Goal: Complete application form

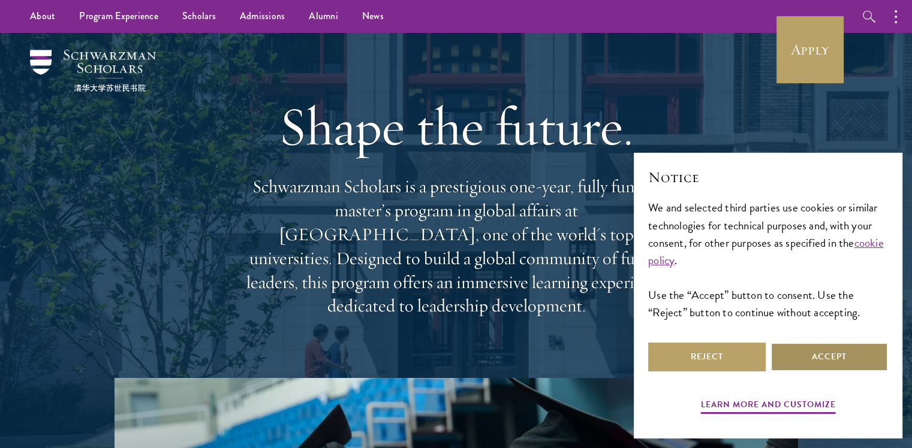
click at [789, 360] on button "Accept" at bounding box center [828, 357] width 117 height 29
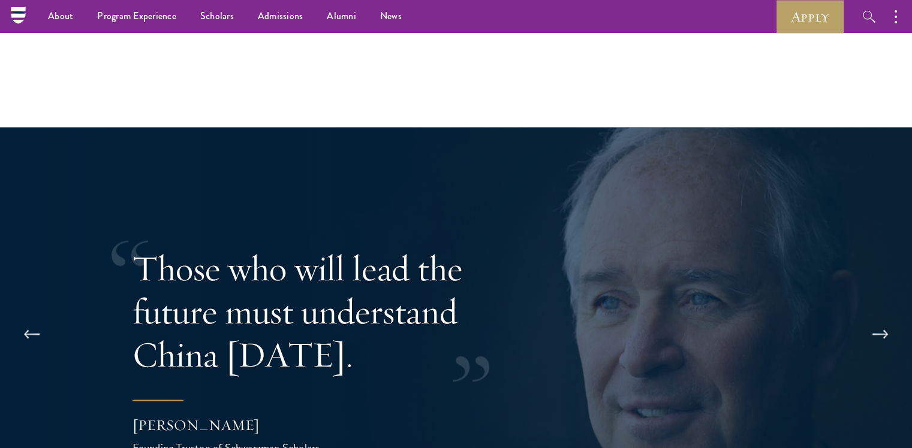
scroll to position [2038, 0]
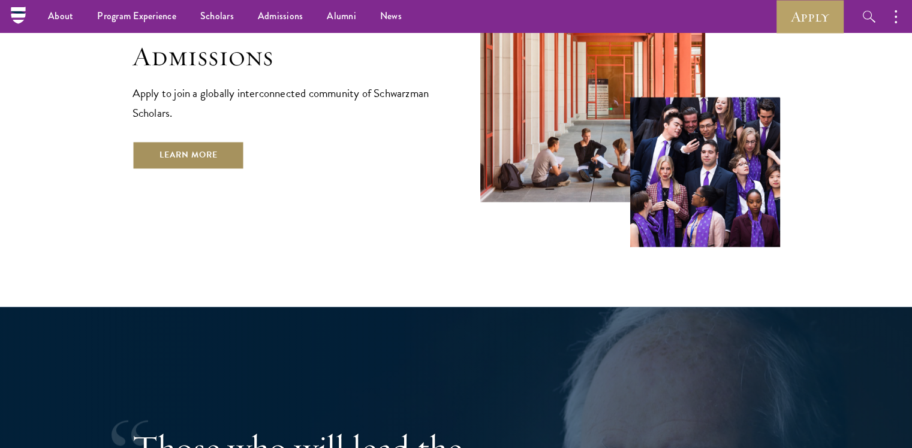
click at [201, 141] on link "Learn More" at bounding box center [188, 155] width 112 height 29
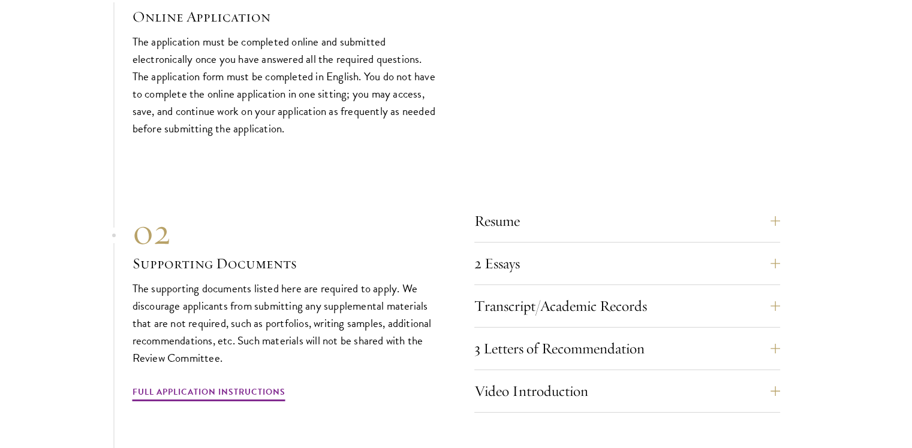
scroll to position [4015, 0]
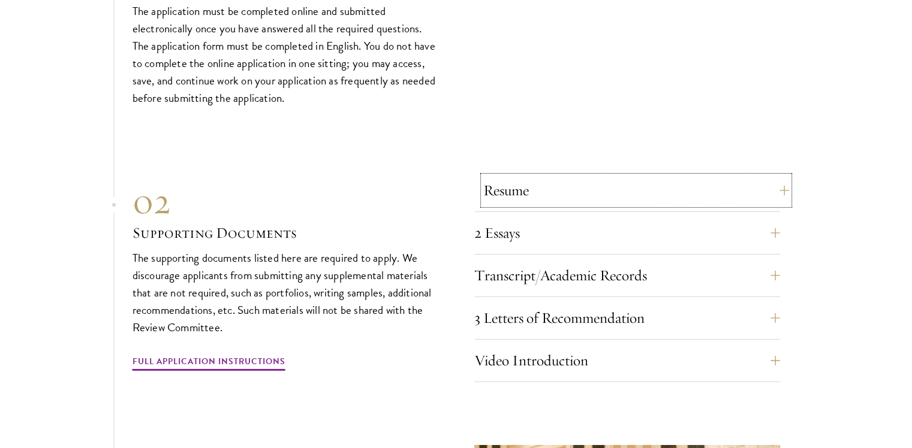
click at [554, 179] on button "Resume" at bounding box center [636, 190] width 306 height 29
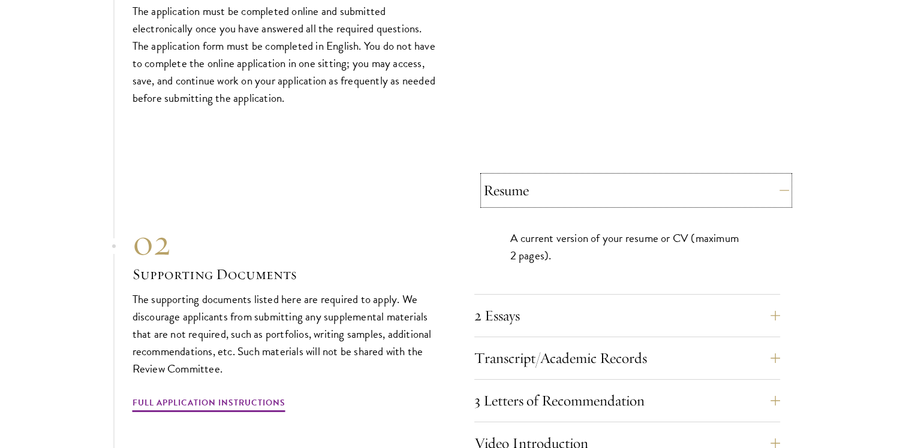
click at [554, 179] on button "Resume" at bounding box center [636, 190] width 306 height 29
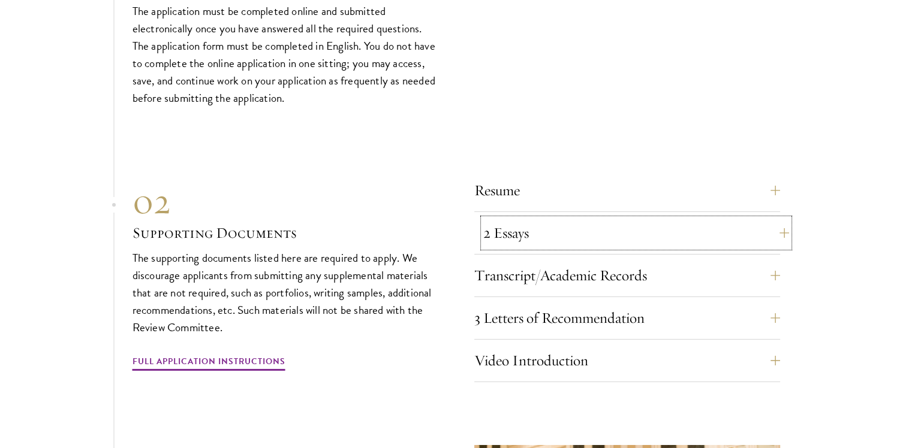
click at [537, 233] on button "2 Essays" at bounding box center [636, 233] width 306 height 29
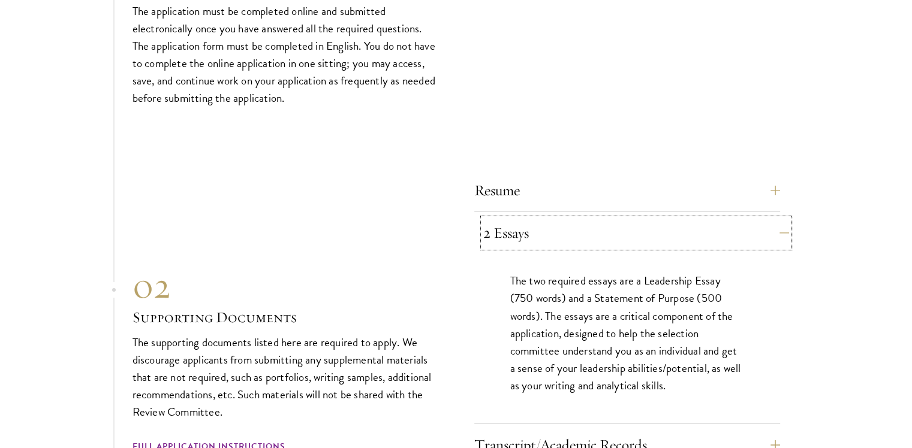
click at [538, 233] on button "2 Essays" at bounding box center [636, 233] width 306 height 29
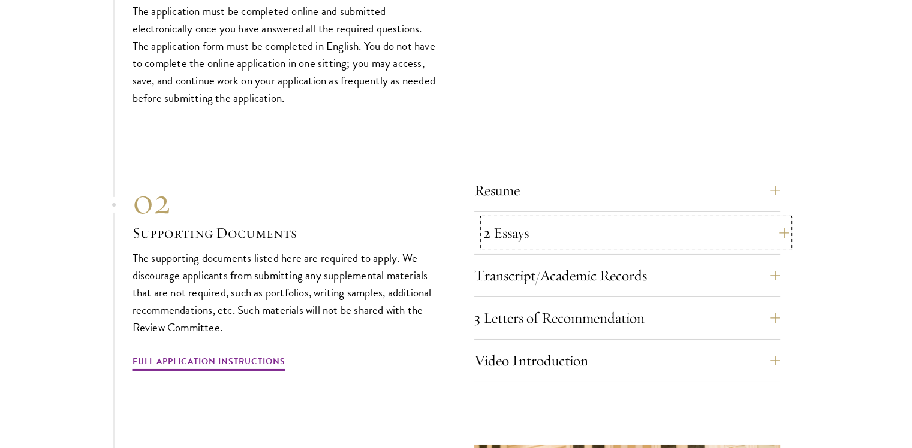
click at [538, 233] on button "2 Essays" at bounding box center [636, 233] width 306 height 29
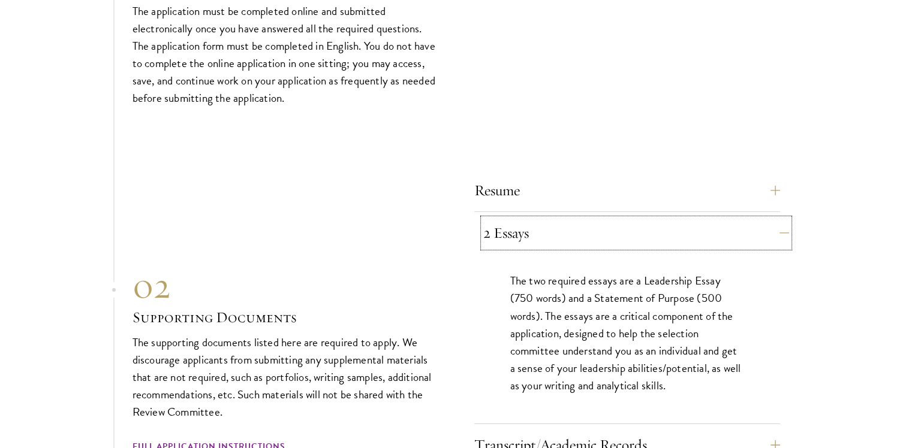
click at [538, 233] on button "2 Essays" at bounding box center [636, 233] width 306 height 29
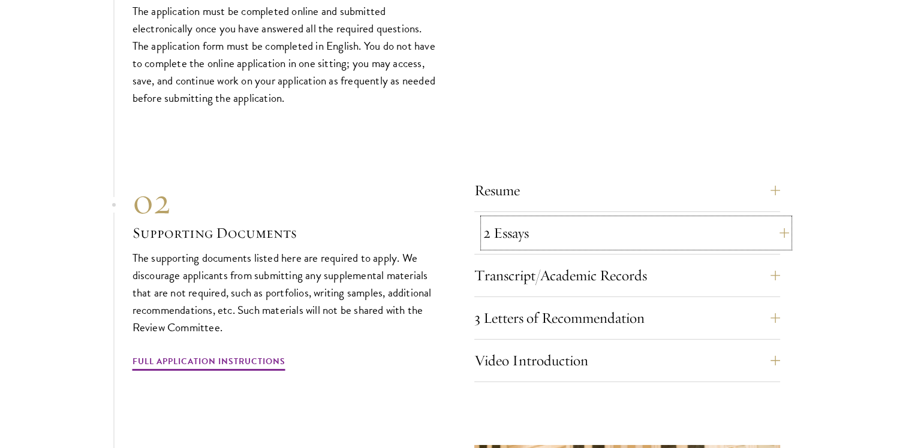
scroll to position [4075, 0]
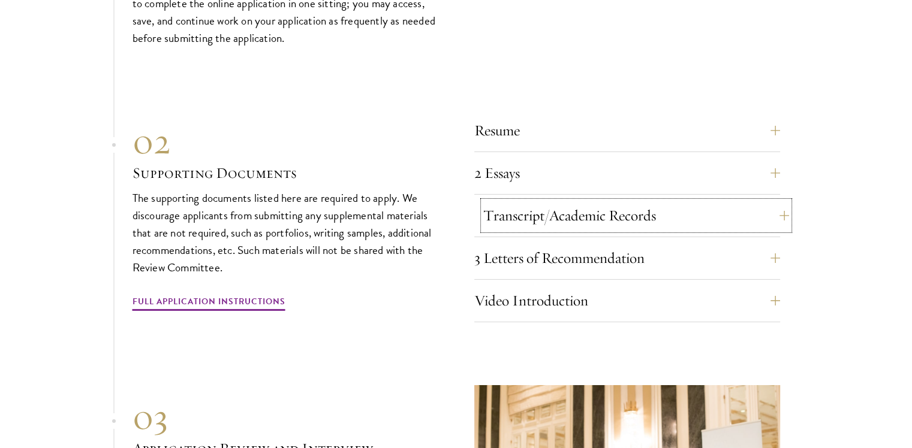
click at [538, 211] on button "Transcript/Academic Records" at bounding box center [636, 215] width 306 height 29
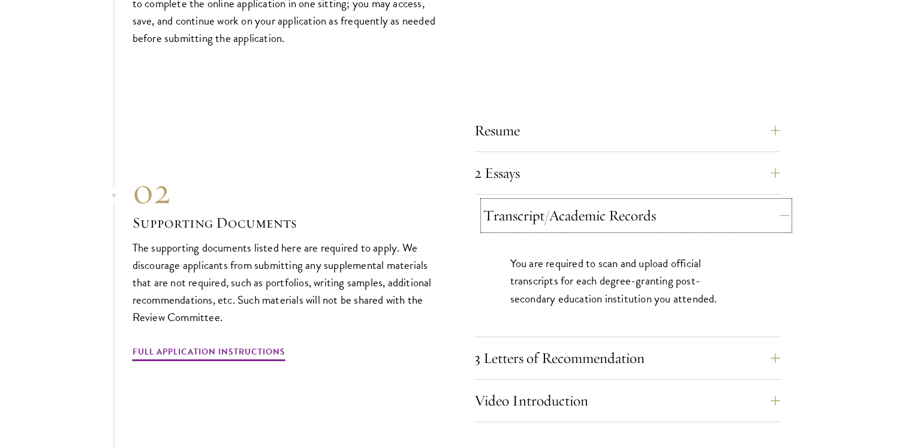
click at [538, 211] on button "Transcript/Academic Records" at bounding box center [636, 215] width 306 height 29
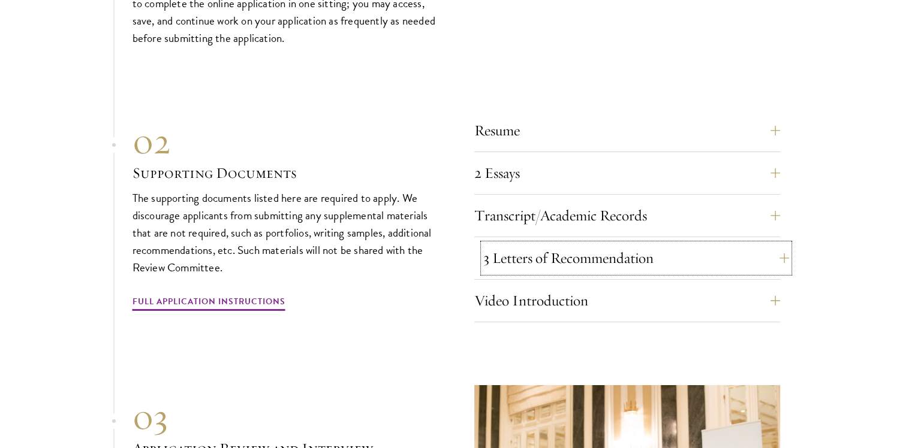
click at [536, 253] on button "3 Letters of Recommendation" at bounding box center [636, 258] width 306 height 29
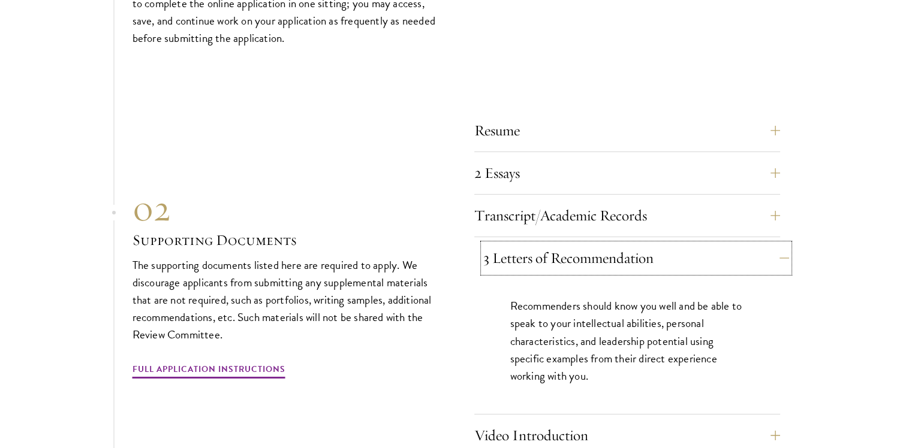
click at [536, 253] on button "3 Letters of Recommendation" at bounding box center [636, 258] width 306 height 29
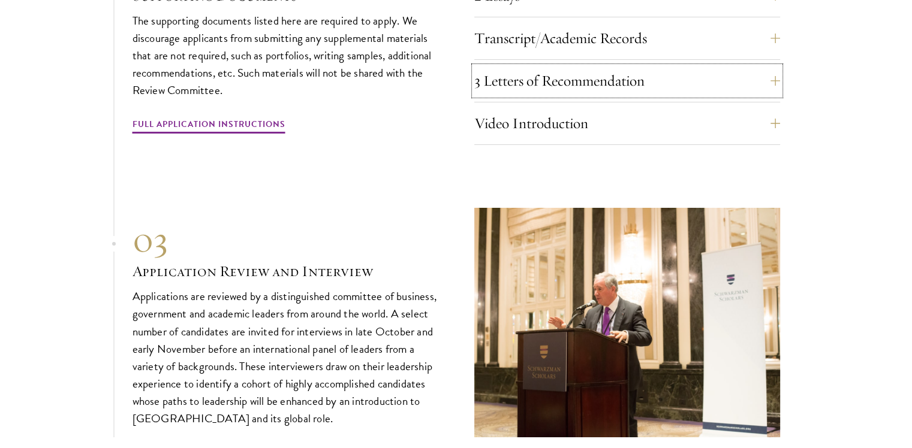
scroll to position [4255, 0]
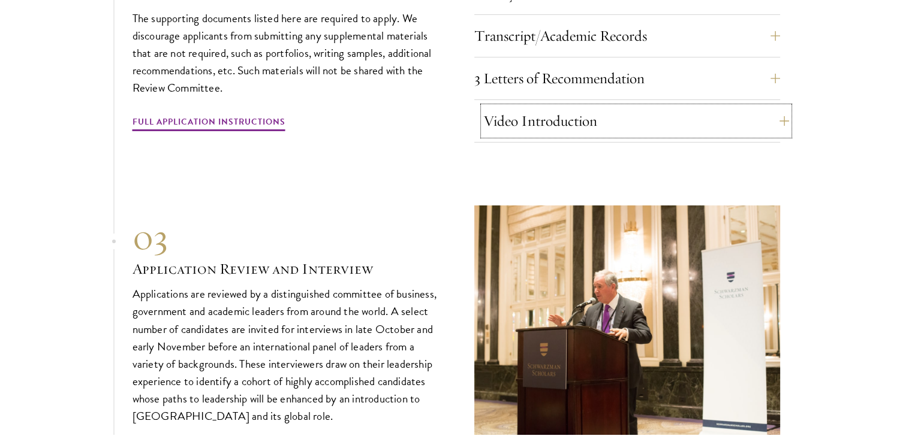
click at [553, 108] on button "Video Introduction" at bounding box center [636, 121] width 306 height 29
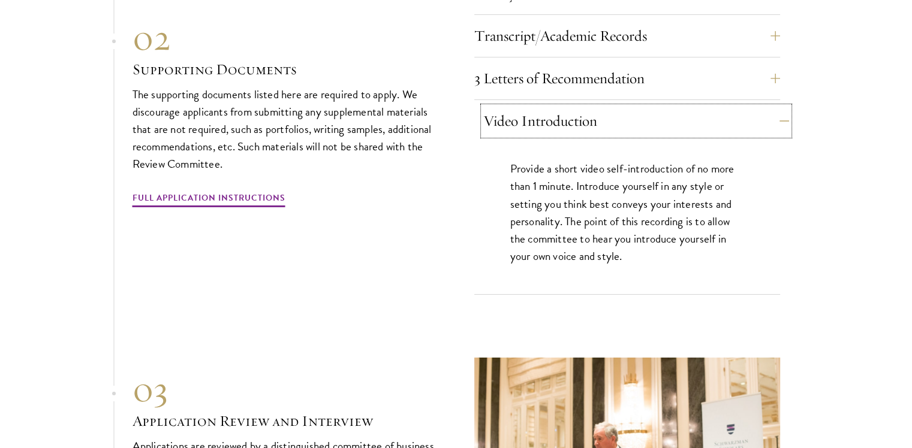
click at [553, 108] on button "Video Introduction" at bounding box center [636, 121] width 306 height 29
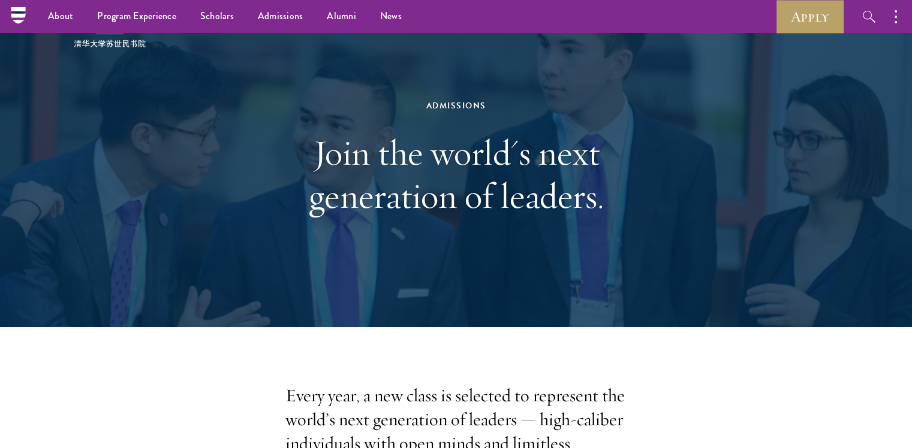
scroll to position [0, 0]
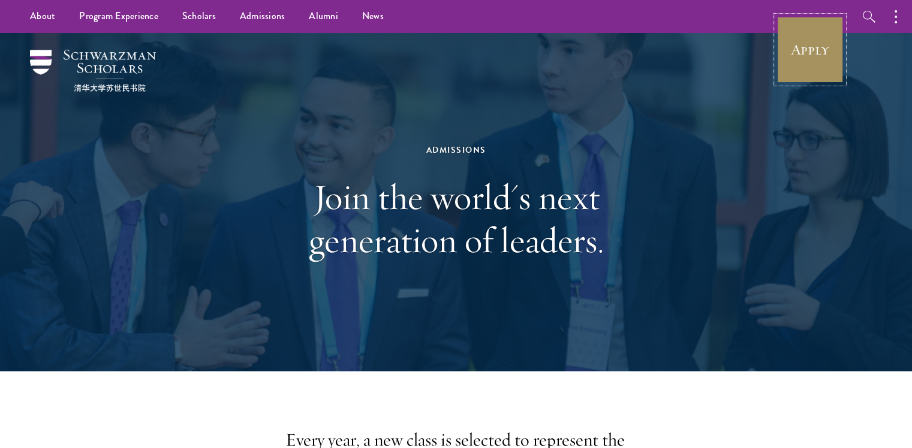
click at [808, 47] on link "Apply" at bounding box center [809, 49] width 67 height 67
